Goal: Find specific page/section

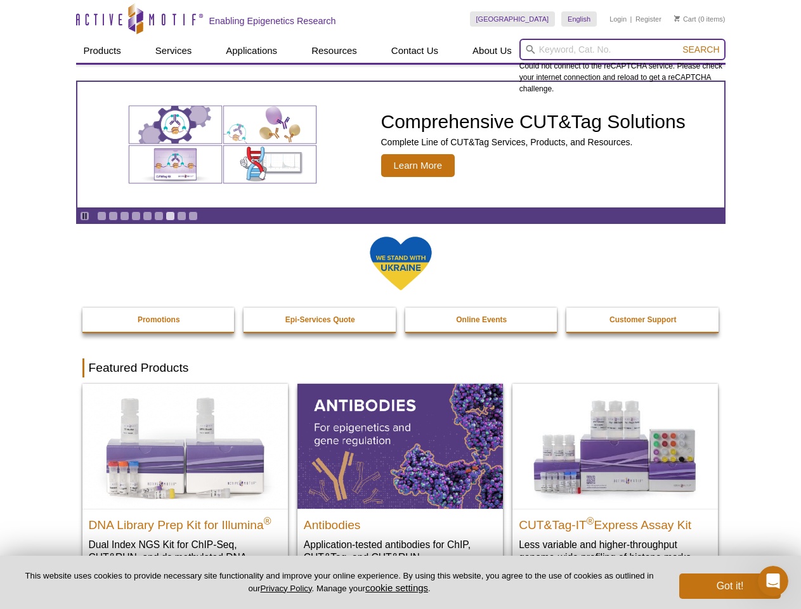
click at [622, 49] on input "search" at bounding box center [622, 50] width 206 height 22
click at [701, 49] on span "Search" at bounding box center [700, 49] width 37 height 10
click at [84, 216] on icon "Pause" at bounding box center [85, 216] width 8 height 8
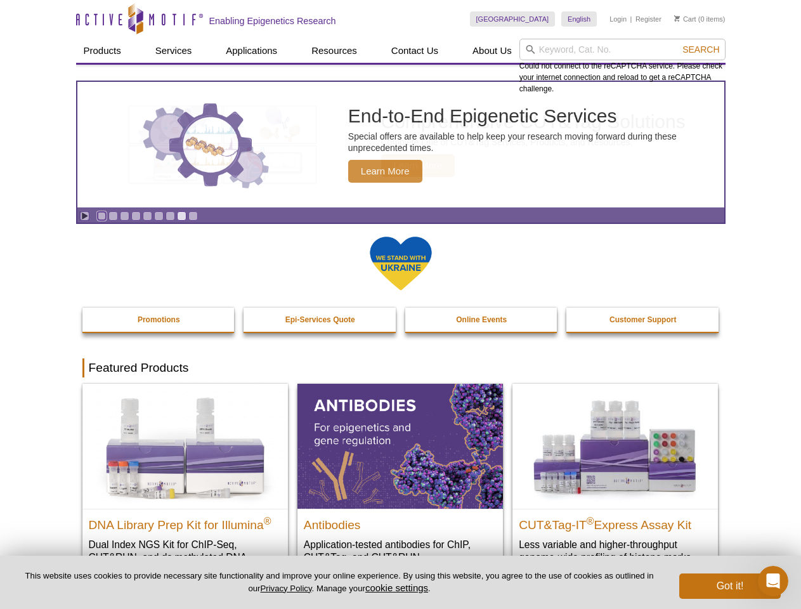
click at [101, 216] on link "Go to slide 1" at bounding box center [102, 216] width 10 height 10
click at [113, 216] on link "Go to slide 2" at bounding box center [113, 216] width 10 height 10
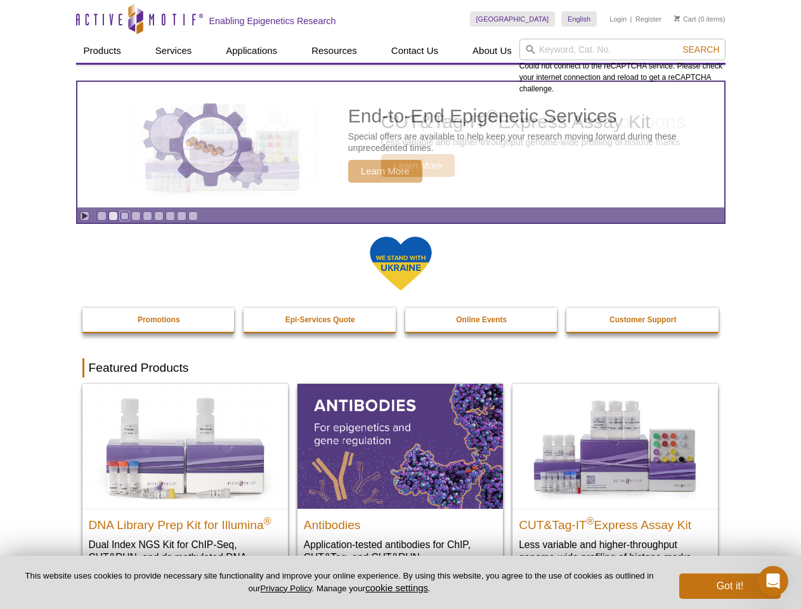
click at [124, 216] on link "Go to slide 3" at bounding box center [125, 216] width 10 height 10
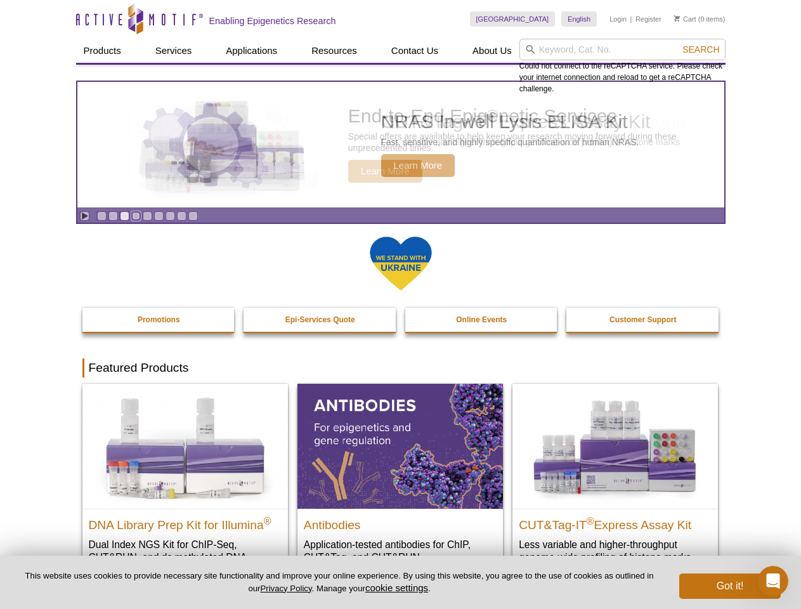
click at [136, 216] on link "Go to slide 4" at bounding box center [136, 216] width 10 height 10
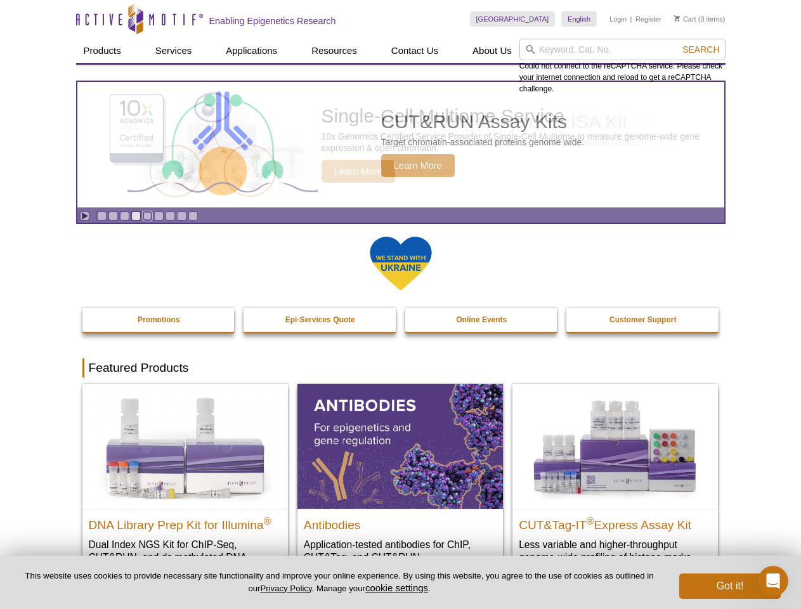
click at [147, 216] on link "Go to slide 5" at bounding box center [148, 216] width 10 height 10
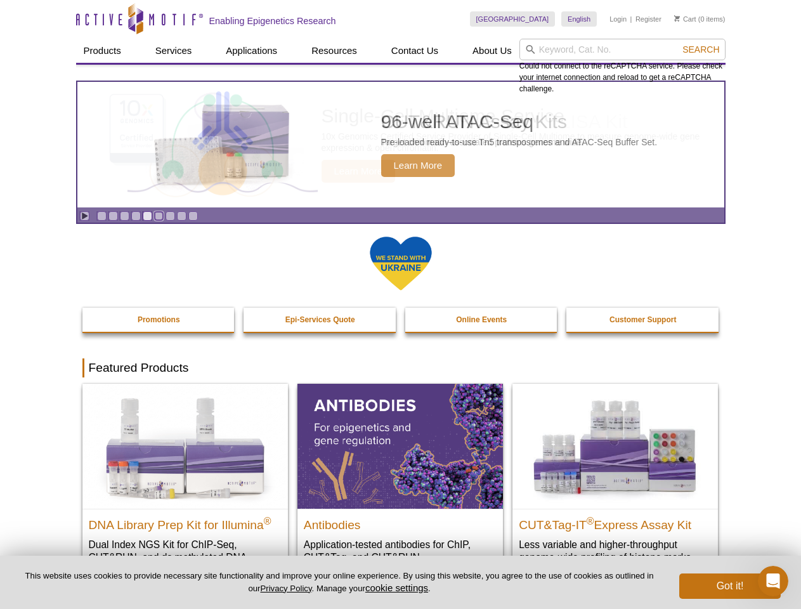
click at [159, 216] on link "Go to slide 6" at bounding box center [159, 216] width 10 height 10
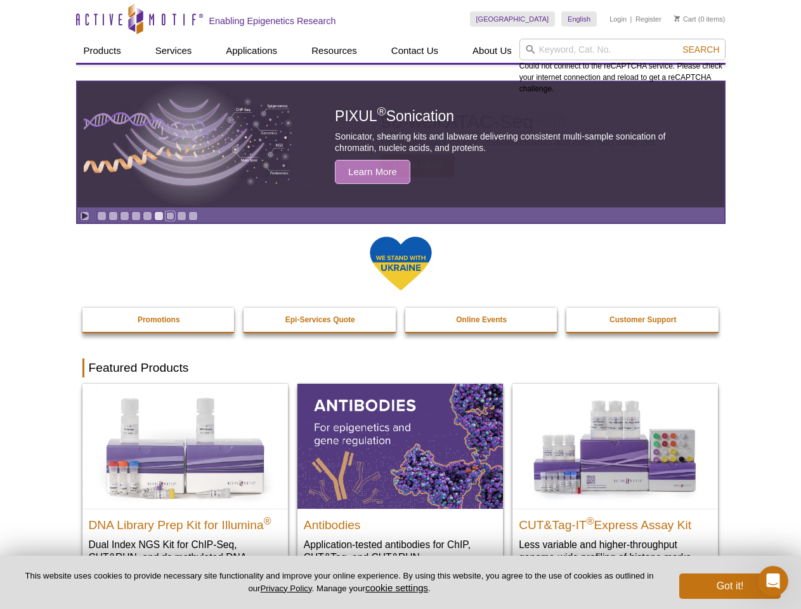
click at [170, 216] on link "Go to slide 7" at bounding box center [171, 216] width 10 height 10
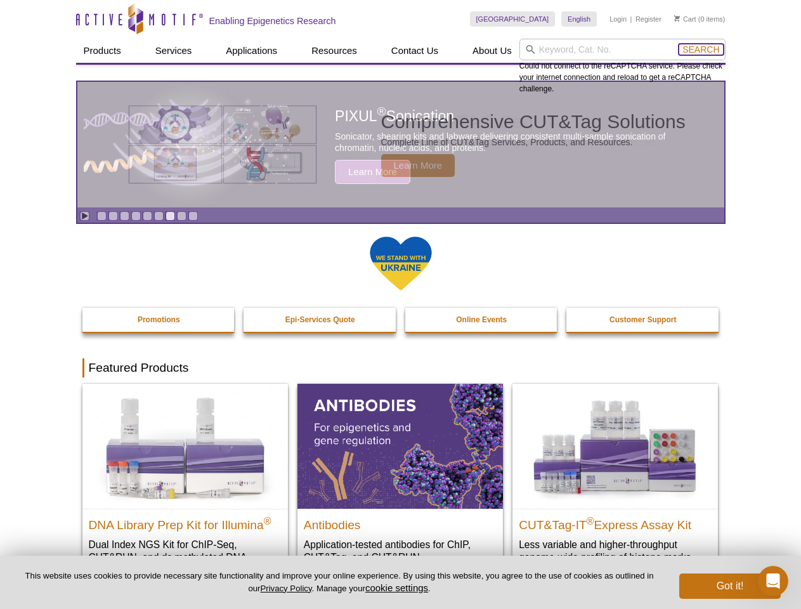
click at [701, 49] on span "Search" at bounding box center [700, 49] width 37 height 10
